Goal: Information Seeking & Learning: Learn about a topic

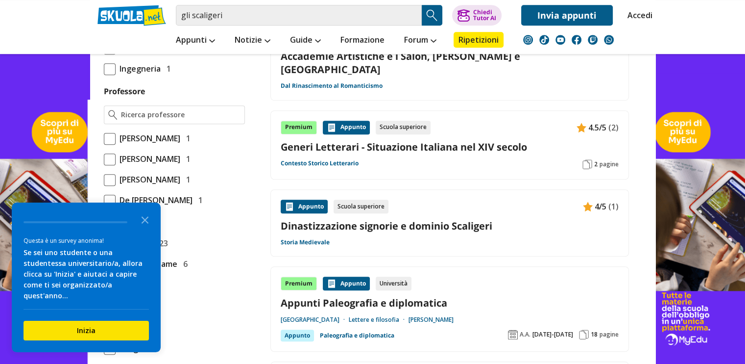
scroll to position [735, 0]
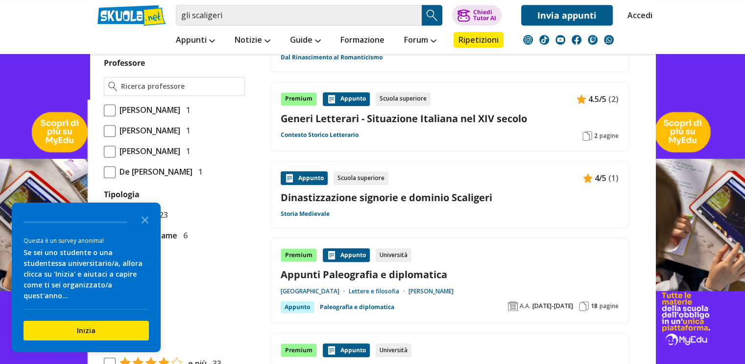
click at [364, 191] on link "Dinastizzazione signorie e dominio Scaligeri" at bounding box center [450, 197] width 338 height 13
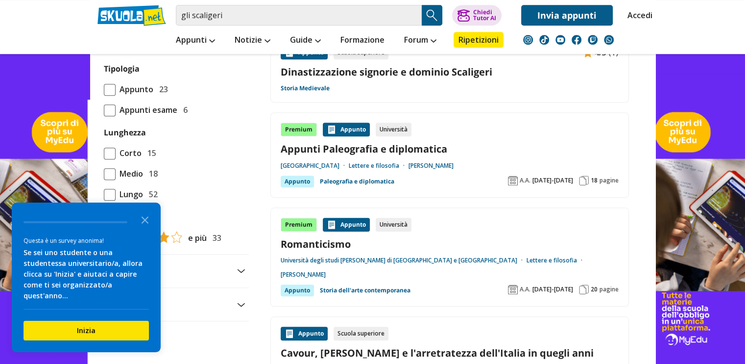
scroll to position [882, 0]
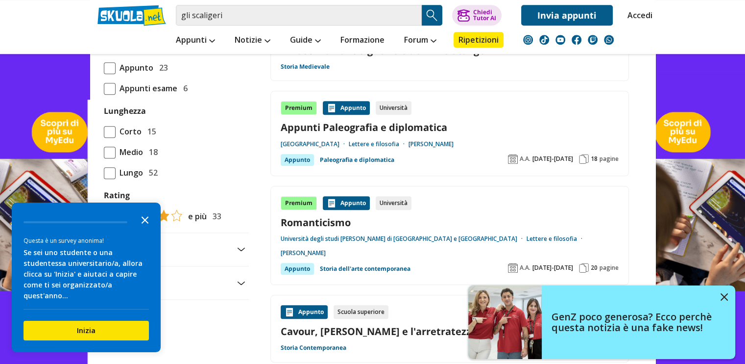
click at [145, 223] on polygon "Close the survey" at bounding box center [145, 219] width 7 height 7
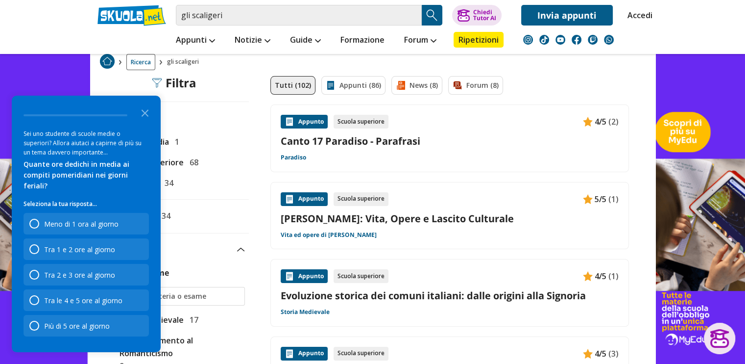
scroll to position [0, 0]
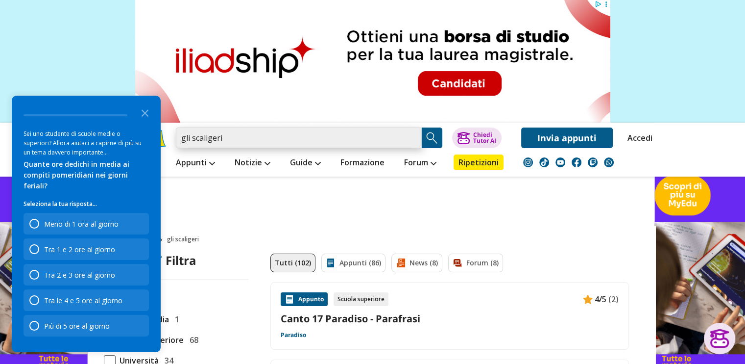
click at [232, 138] on input "gli scaligeri" at bounding box center [299, 137] width 246 height 21
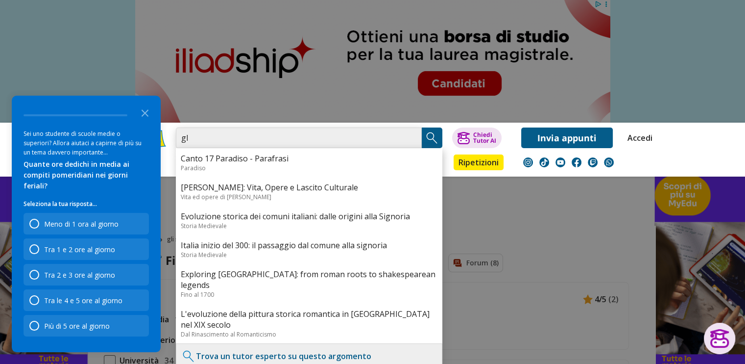
type input "g"
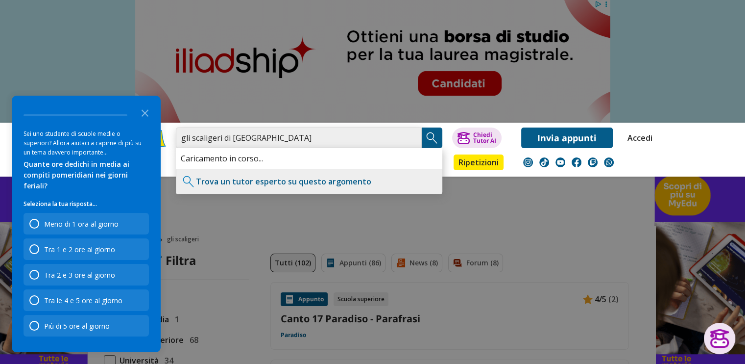
type input "gli scaligeri di [GEOGRAPHIC_DATA]"
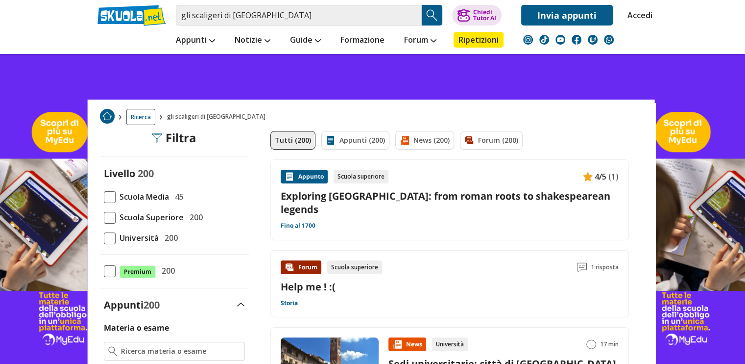
click at [113, 197] on span at bounding box center [110, 197] width 12 height 12
click at [104, 196] on input "Scuola Media 45" at bounding box center [104, 196] width 0 height 0
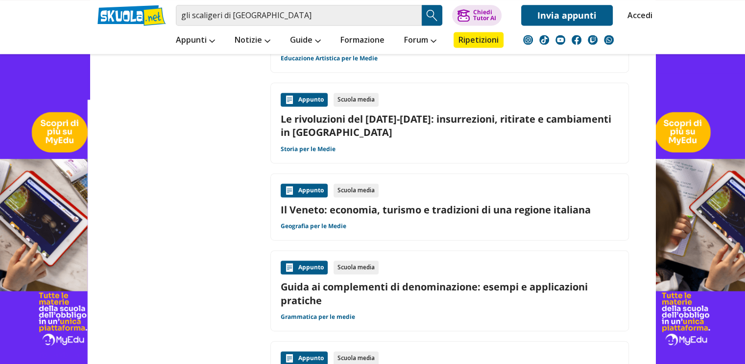
scroll to position [1470, 0]
